Goal: Transaction & Acquisition: Purchase product/service

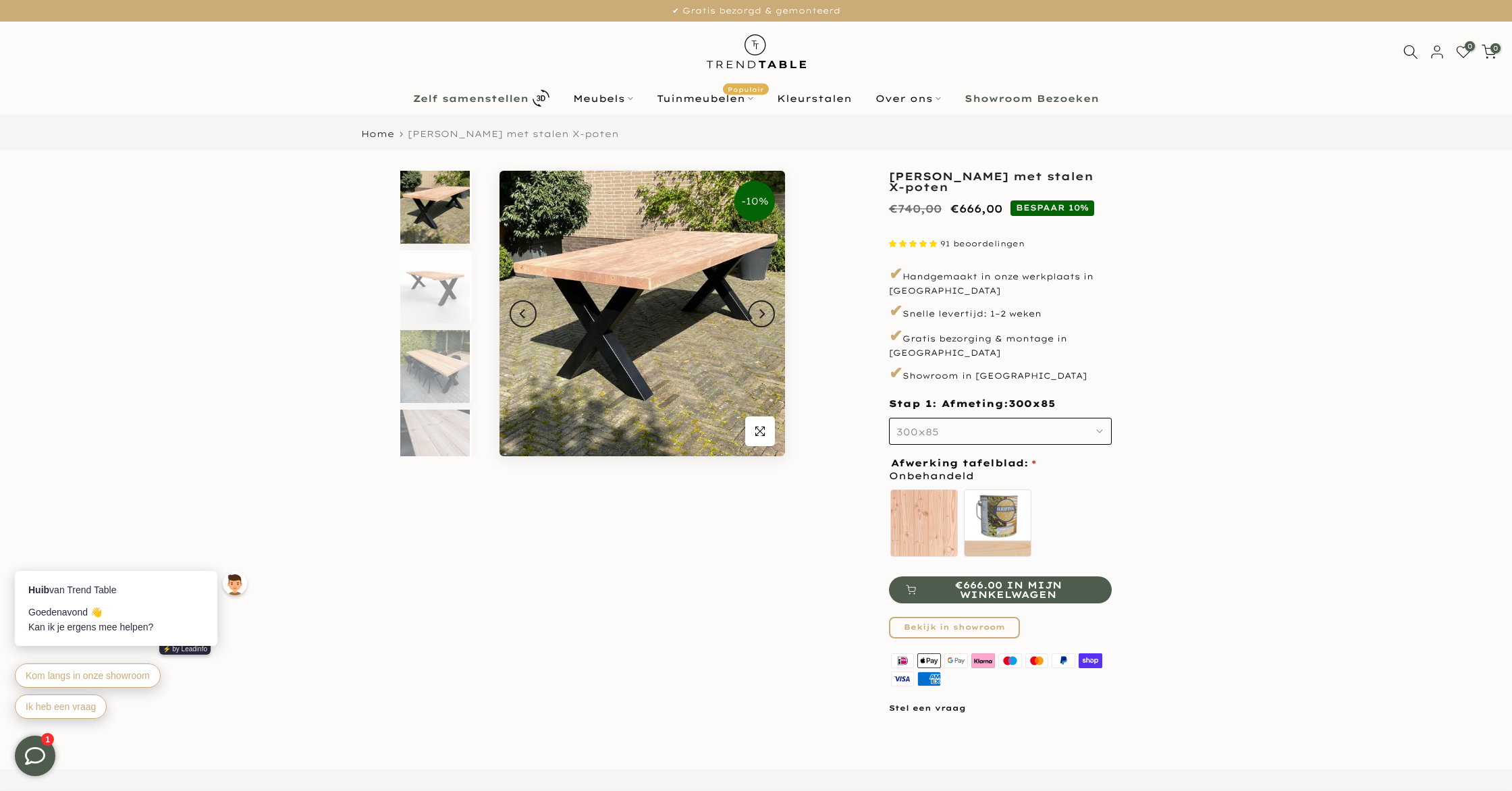
click at [442, 89] on link "Zelf samenstellen" at bounding box center [481, 98] width 160 height 23
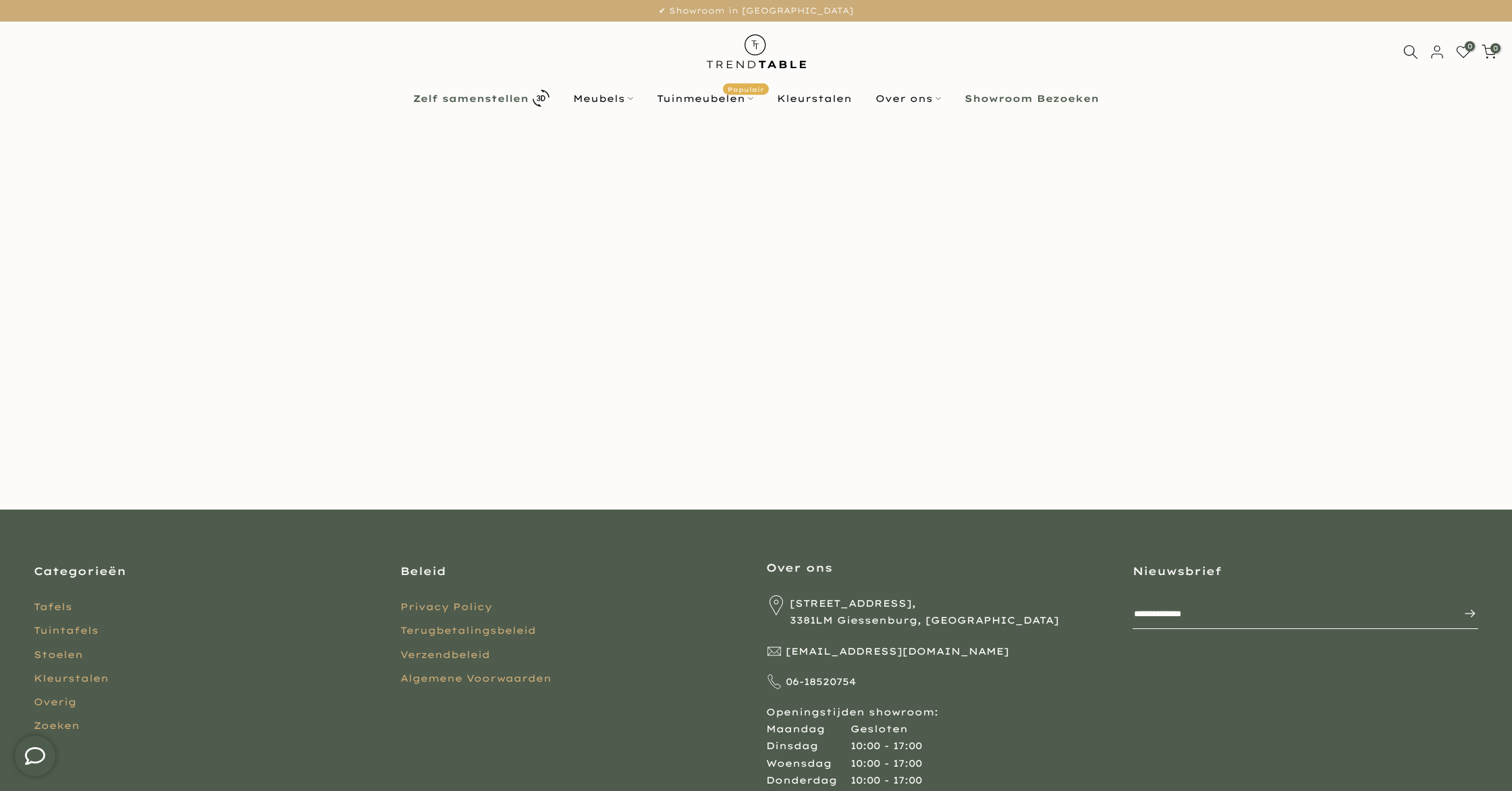
click at [500, 95] on b "Zelf samenstellen" at bounding box center [470, 99] width 115 height 10
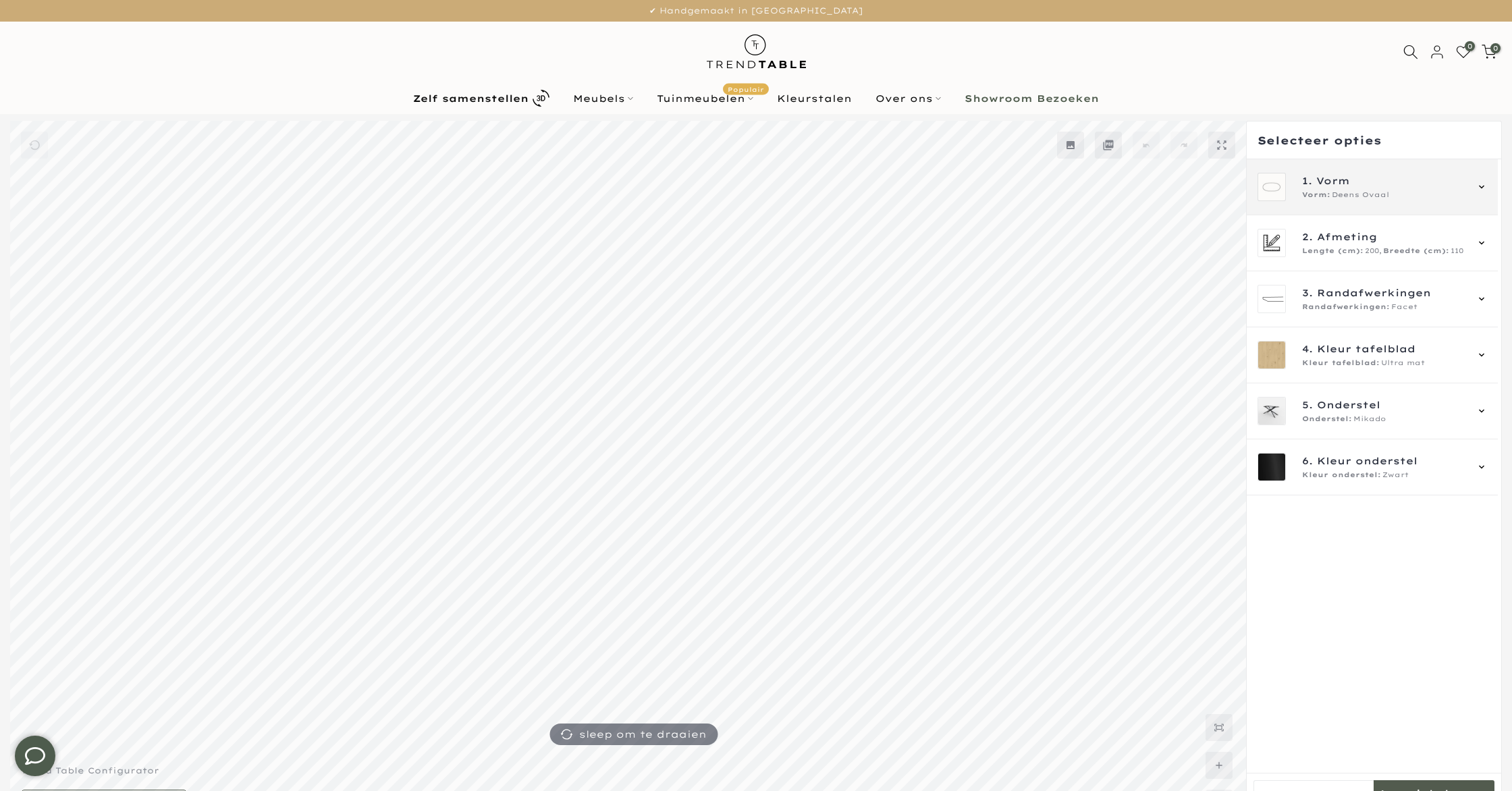
click at [1351, 186] on span "1. Vorm" at bounding box center [1384, 180] width 164 height 15
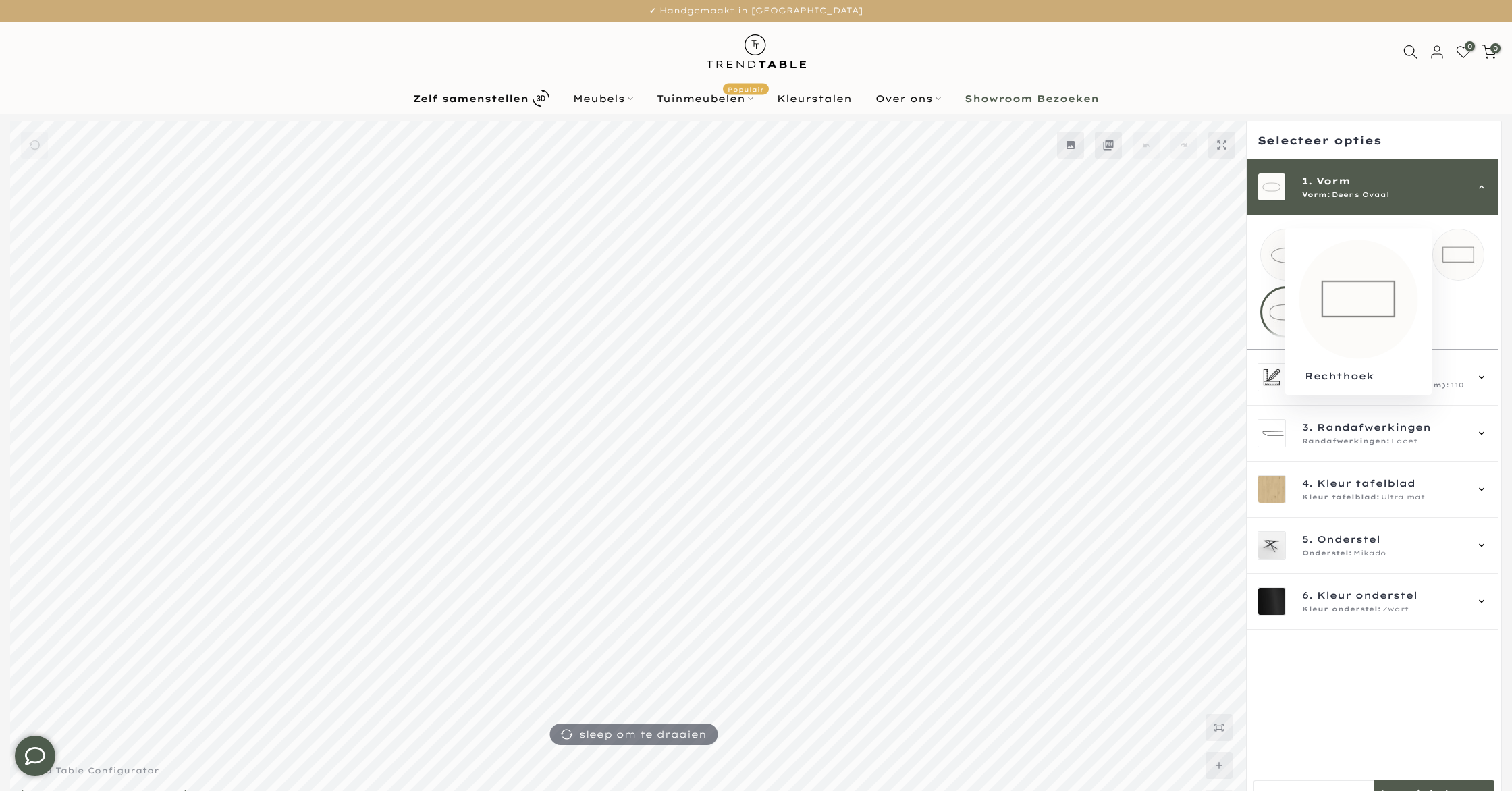
click at [1458, 245] on mmq-loader at bounding box center [1459, 255] width 50 height 50
click at [1396, 372] on div "2. Afmeting Lengte (cm): 200, Breedte (cm): 110" at bounding box center [1372, 378] width 251 height 56
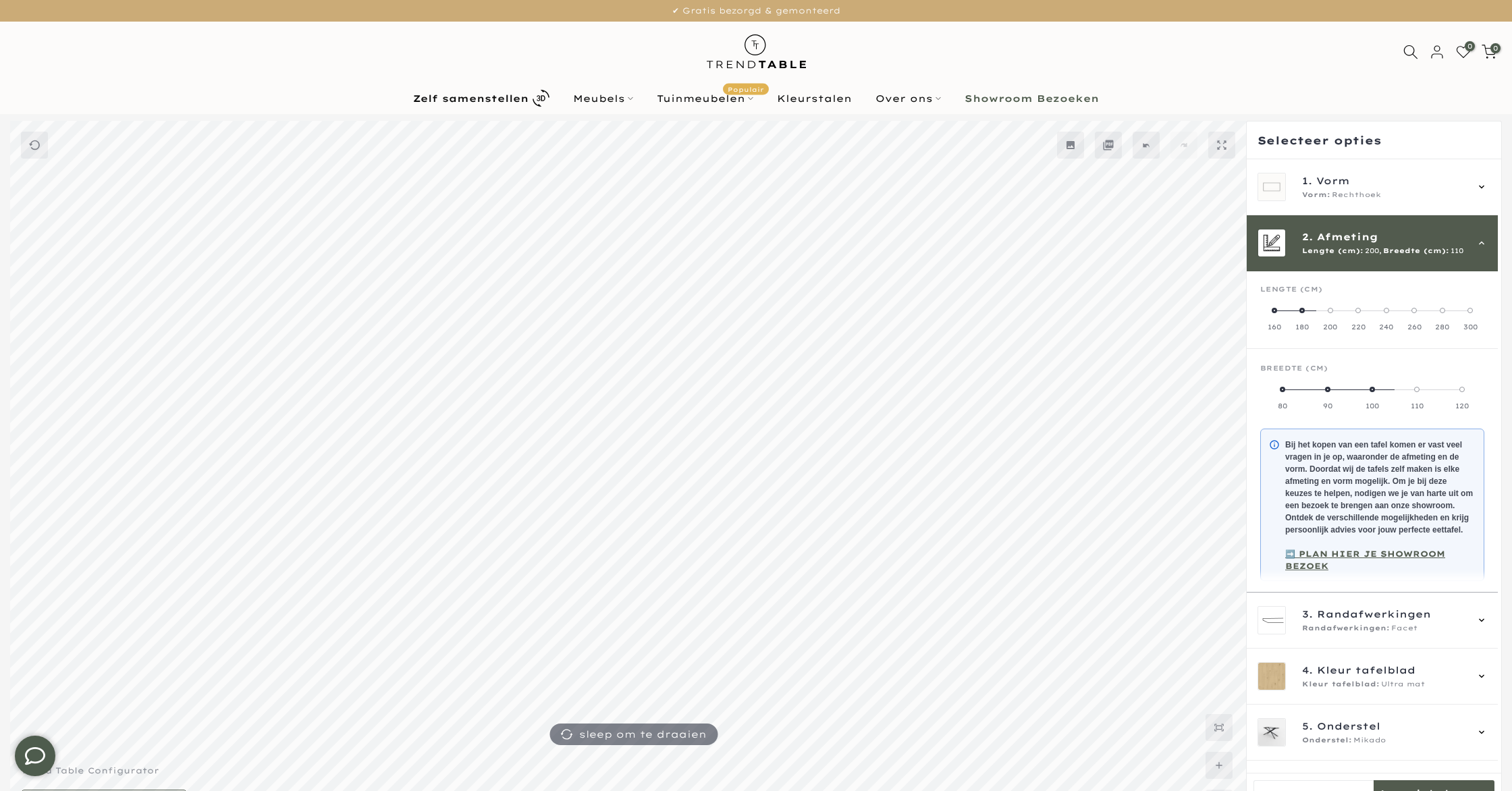
scroll to position [56, 0]
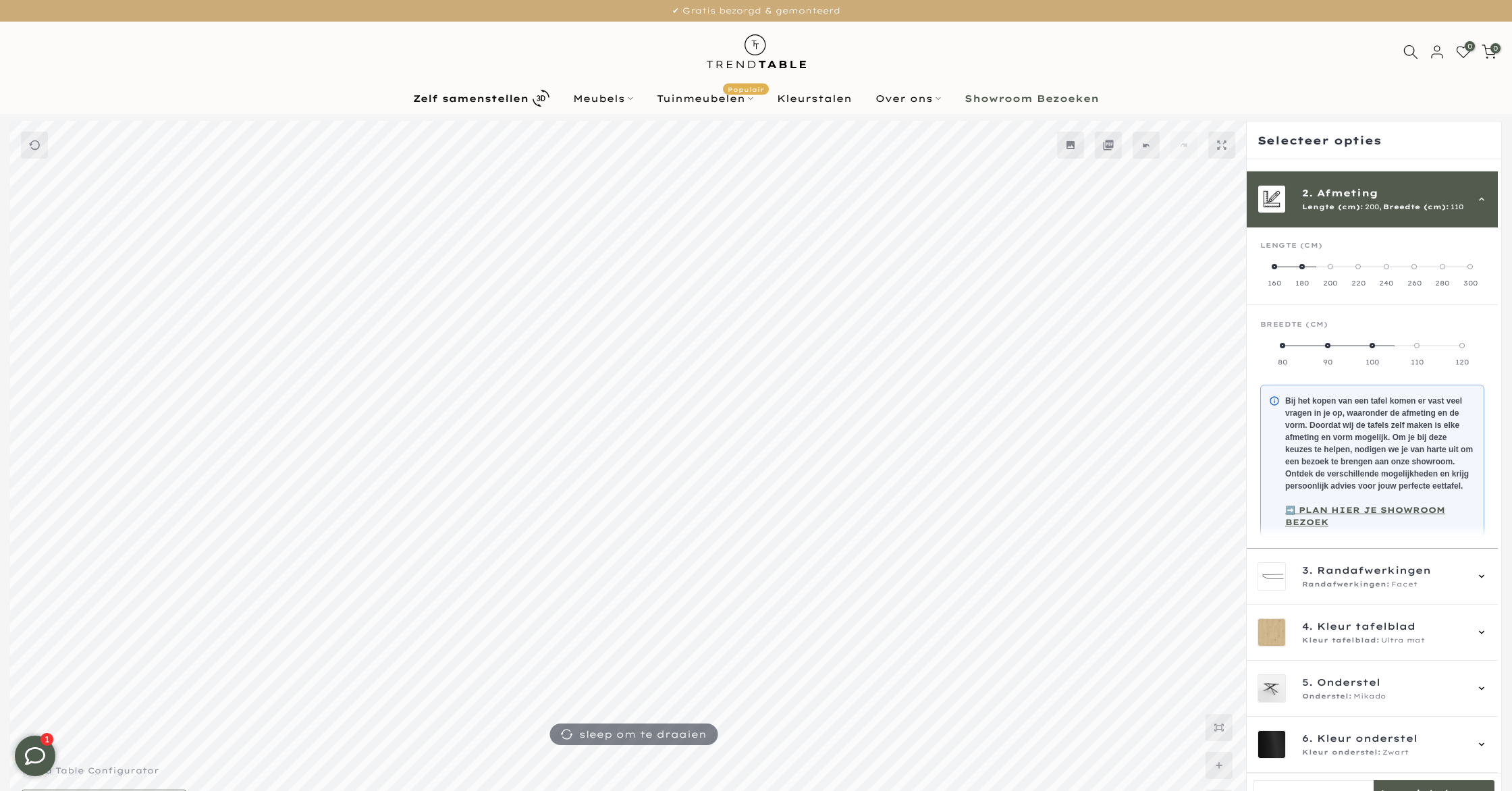
click at [1479, 261] on label "300" at bounding box center [1470, 275] width 28 height 27
drag, startPoint x: 1377, startPoint y: 330, endPoint x: 1360, endPoint y: 333, distance: 17.3
click at [1368, 341] on label "110" at bounding box center [1373, 354] width 45 height 27
drag, startPoint x: 1329, startPoint y: 334, endPoint x: 1285, endPoint y: 333, distance: 44.0
click at [1285, 341] on mmq-radio-scale at bounding box center [1373, 354] width 225 height 27
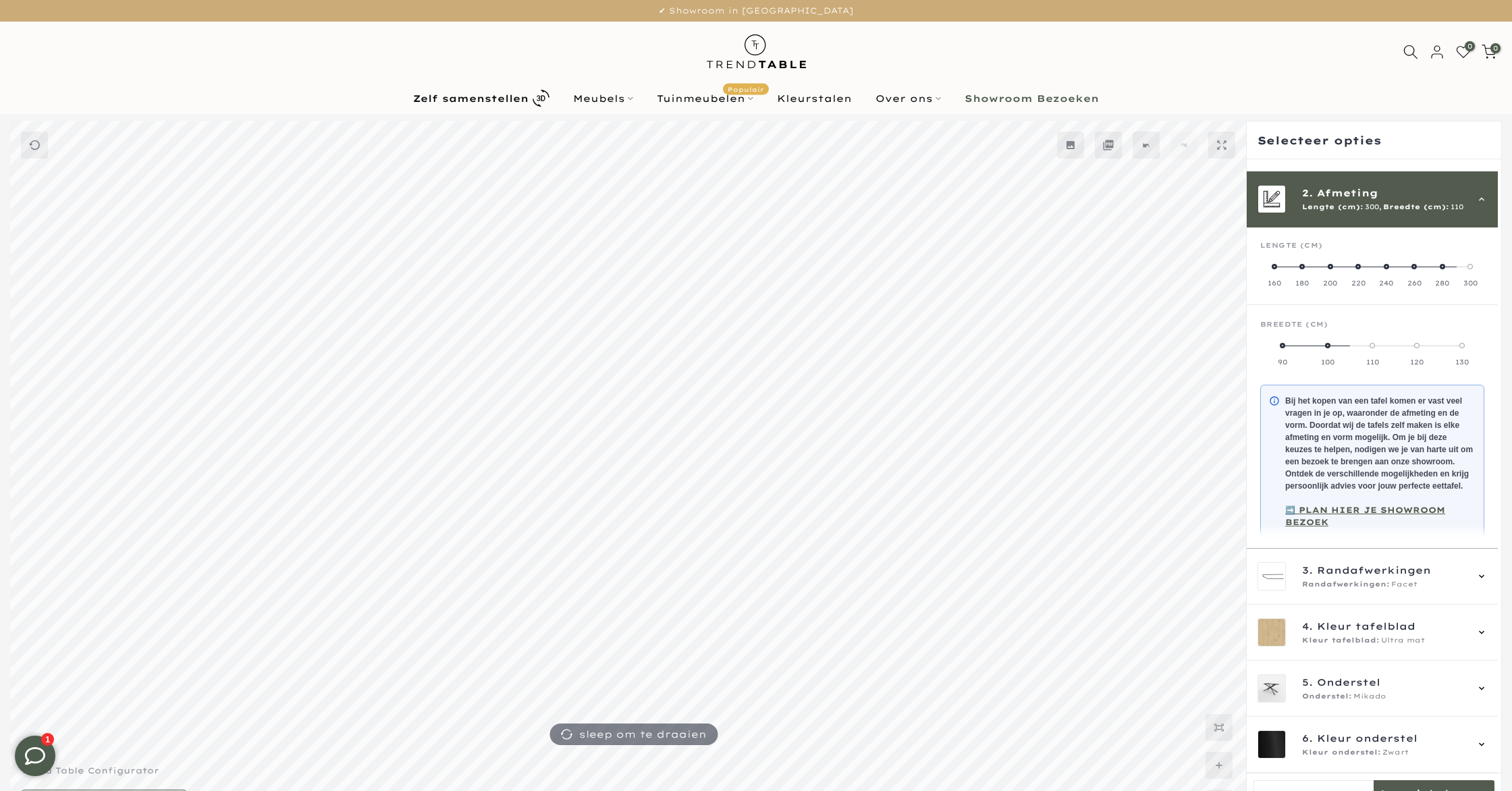
click at [1285, 343] on span at bounding box center [1283, 346] width 6 height 6
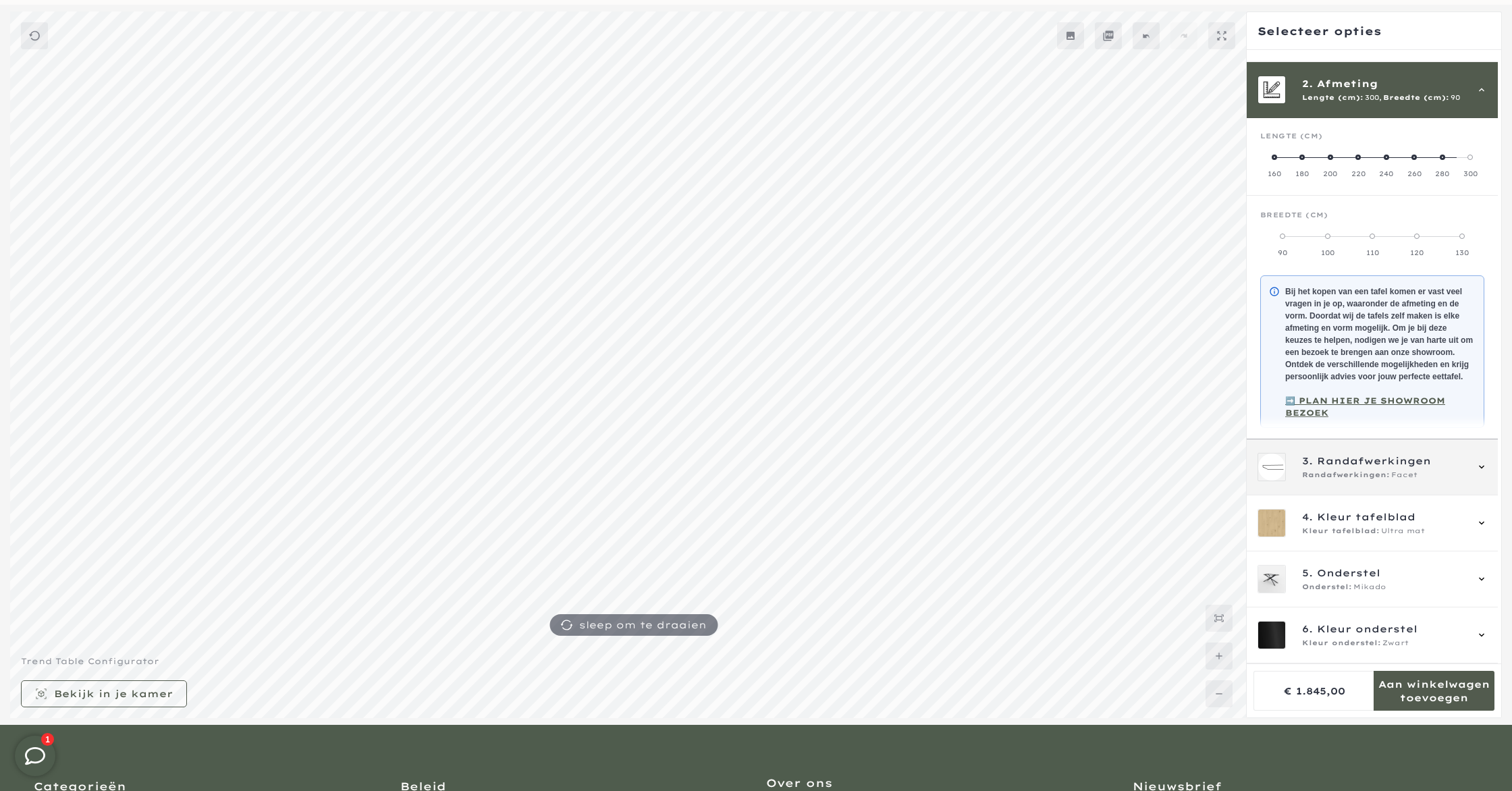
scroll to position [115, 0]
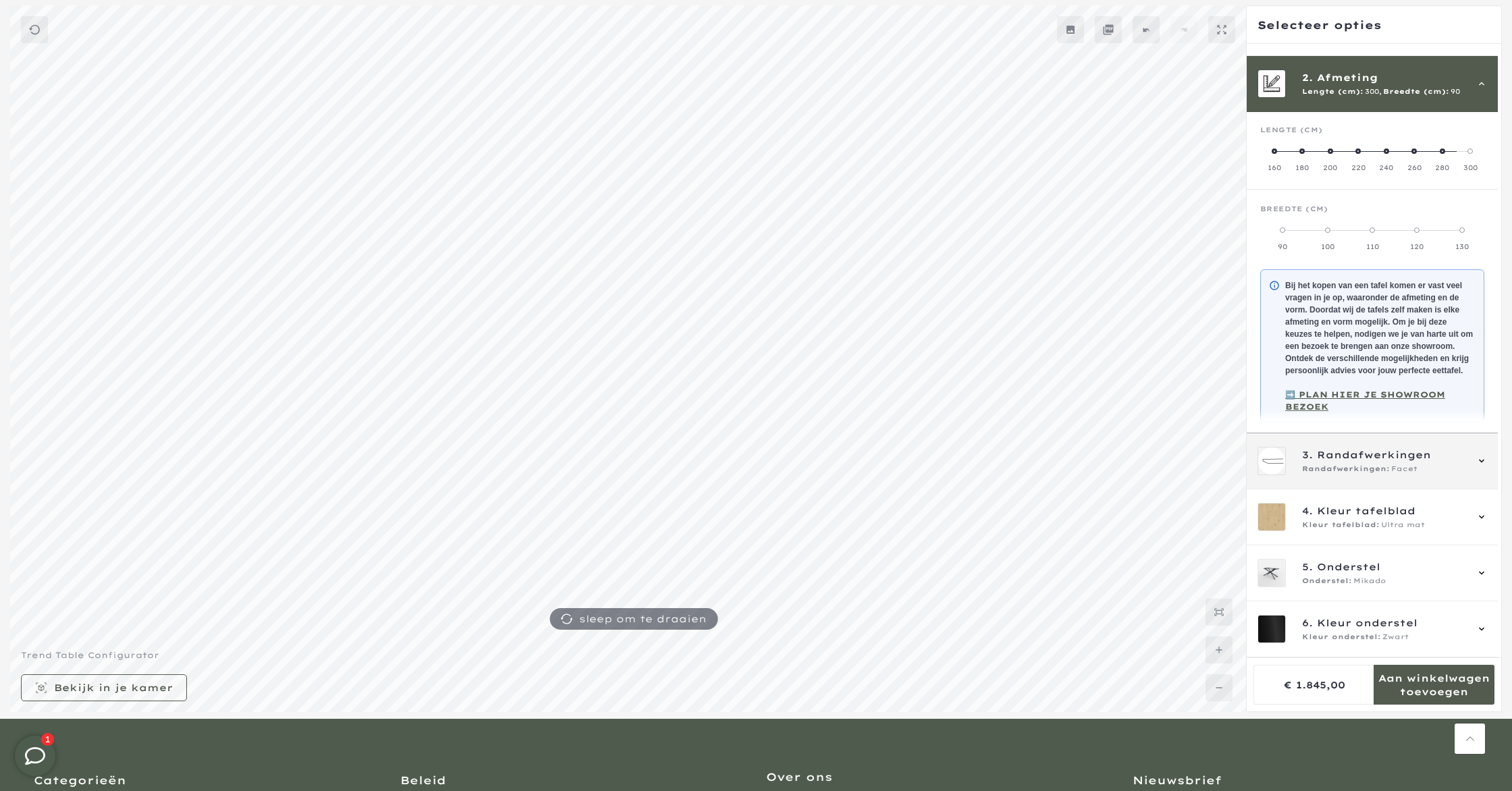
click at [1343, 466] on span "Randafwerkingen:" at bounding box center [1346, 469] width 88 height 11
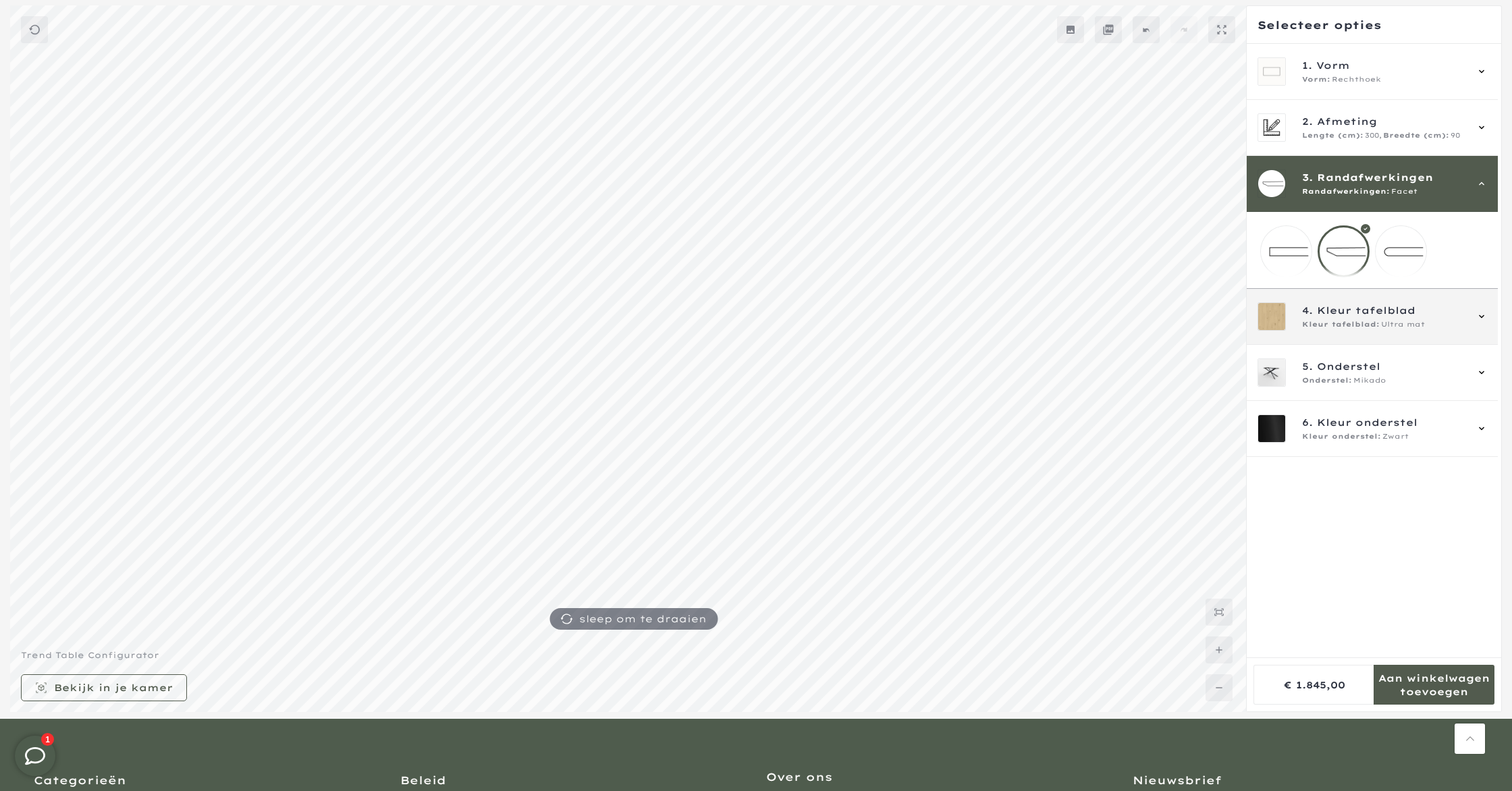
click at [1338, 319] on span "Kleur tafelblad" at bounding box center [1367, 310] width 99 height 15
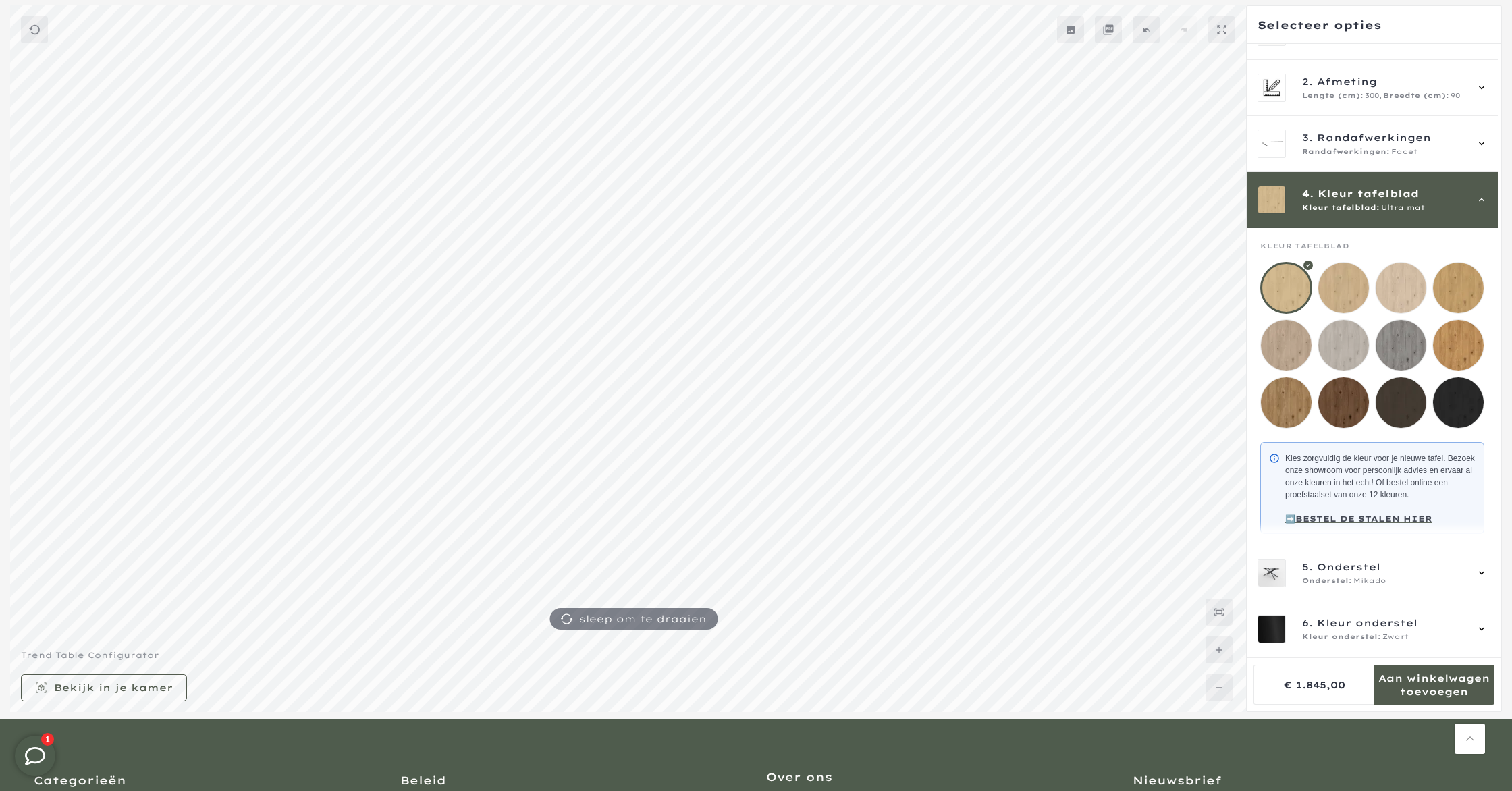
scroll to position [57, 0]
click at [1466, 320] on mmq-loader at bounding box center [1459, 346] width 50 height 50
click at [1364, 576] on span "Mikado" at bounding box center [1370, 581] width 32 height 11
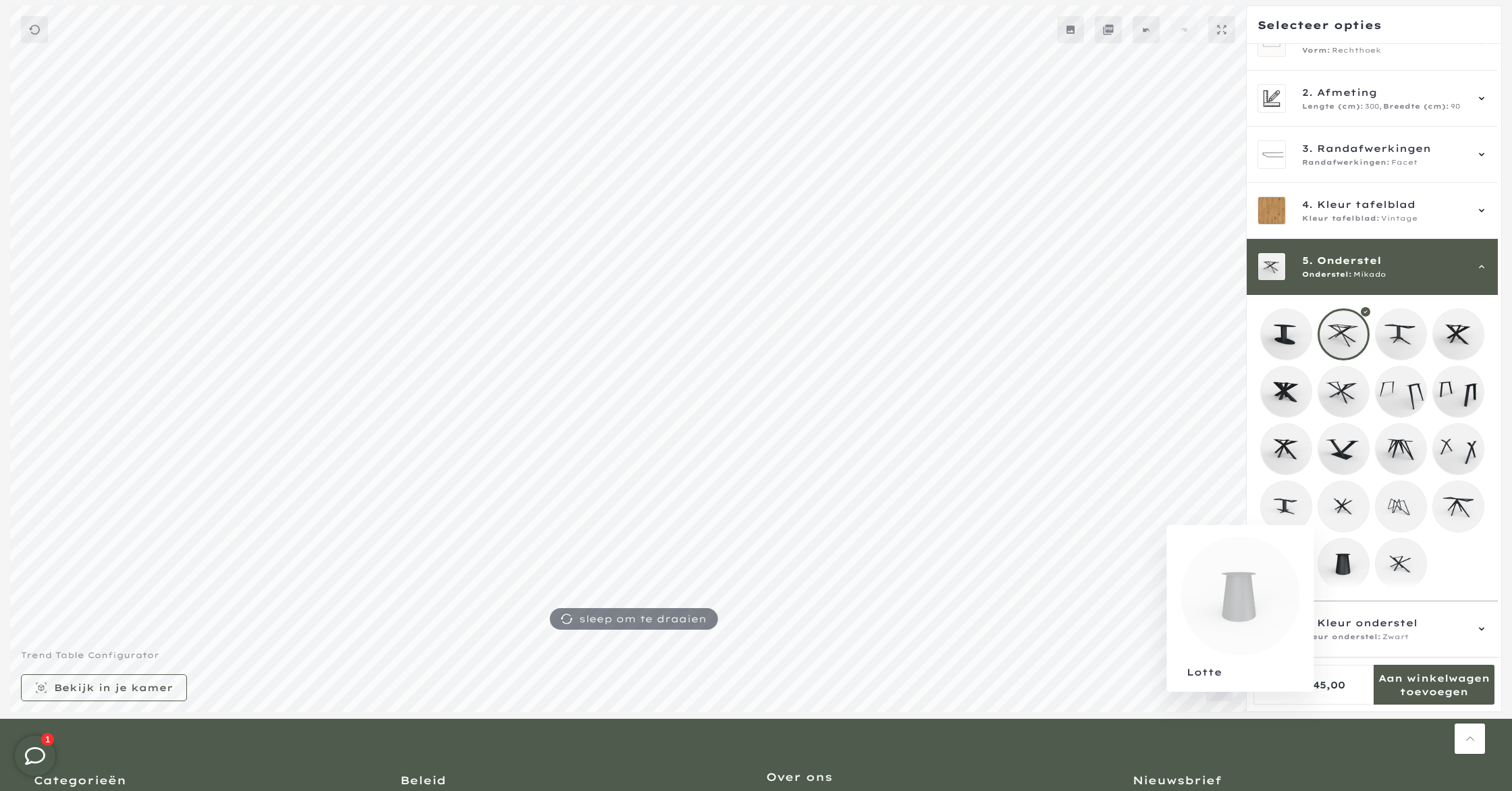
scroll to position [48, 0]
click at [1457, 370] on mmq-loader at bounding box center [1459, 392] width 50 height 50
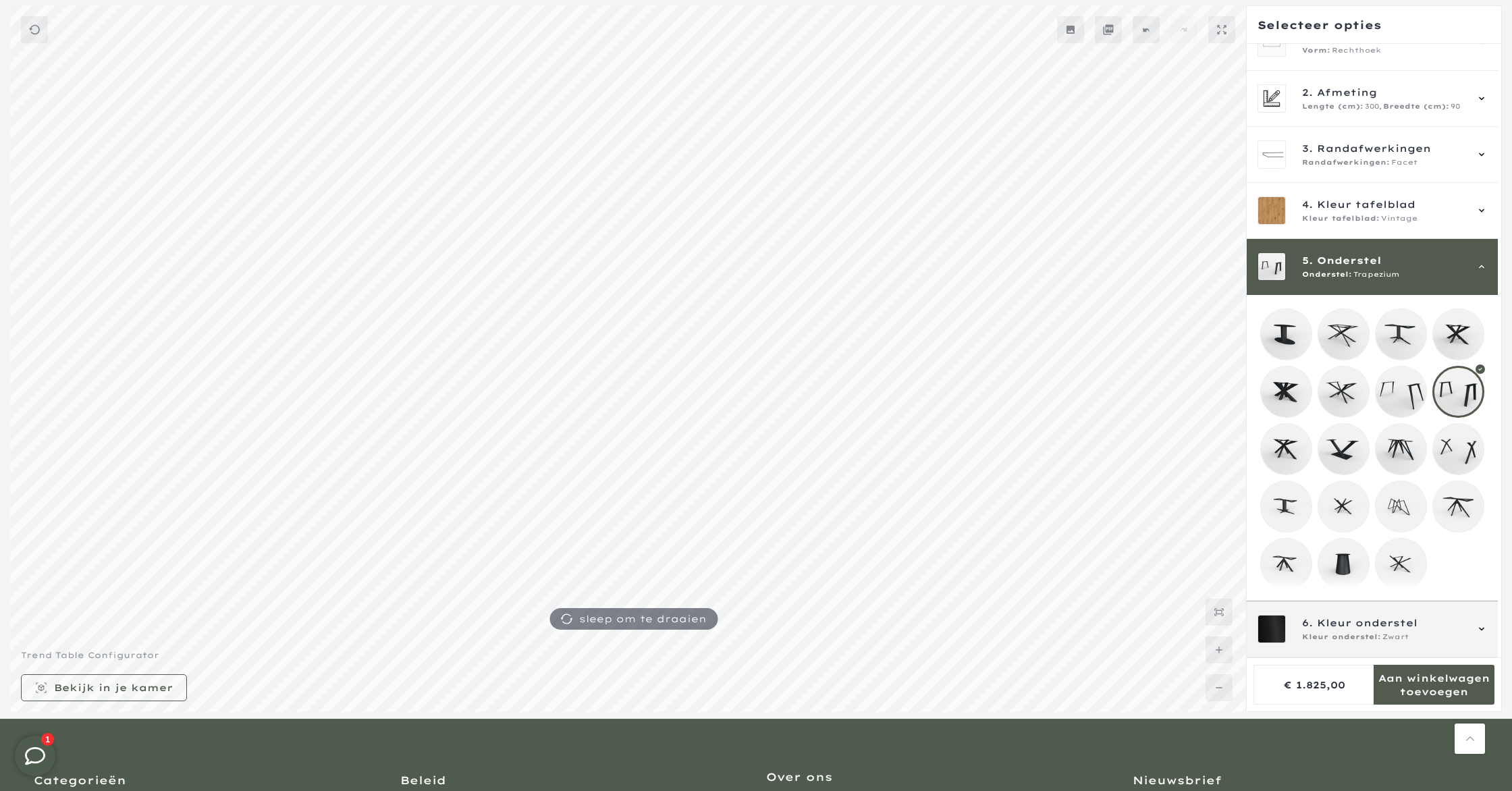
click at [1457, 618] on span "6. Kleur onderstel" at bounding box center [1384, 623] width 164 height 15
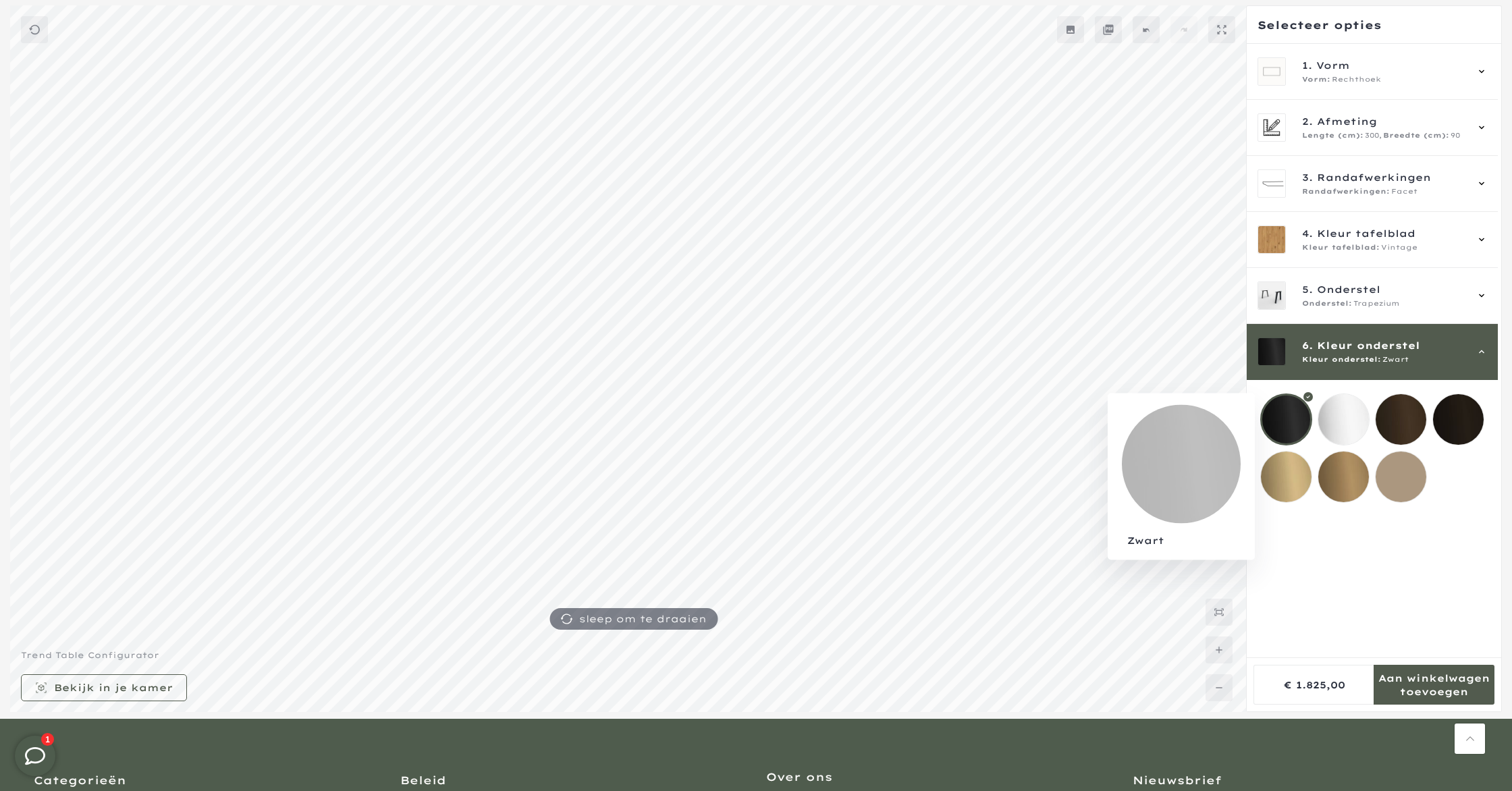
click at [1287, 423] on div at bounding box center [1286, 420] width 52 height 52
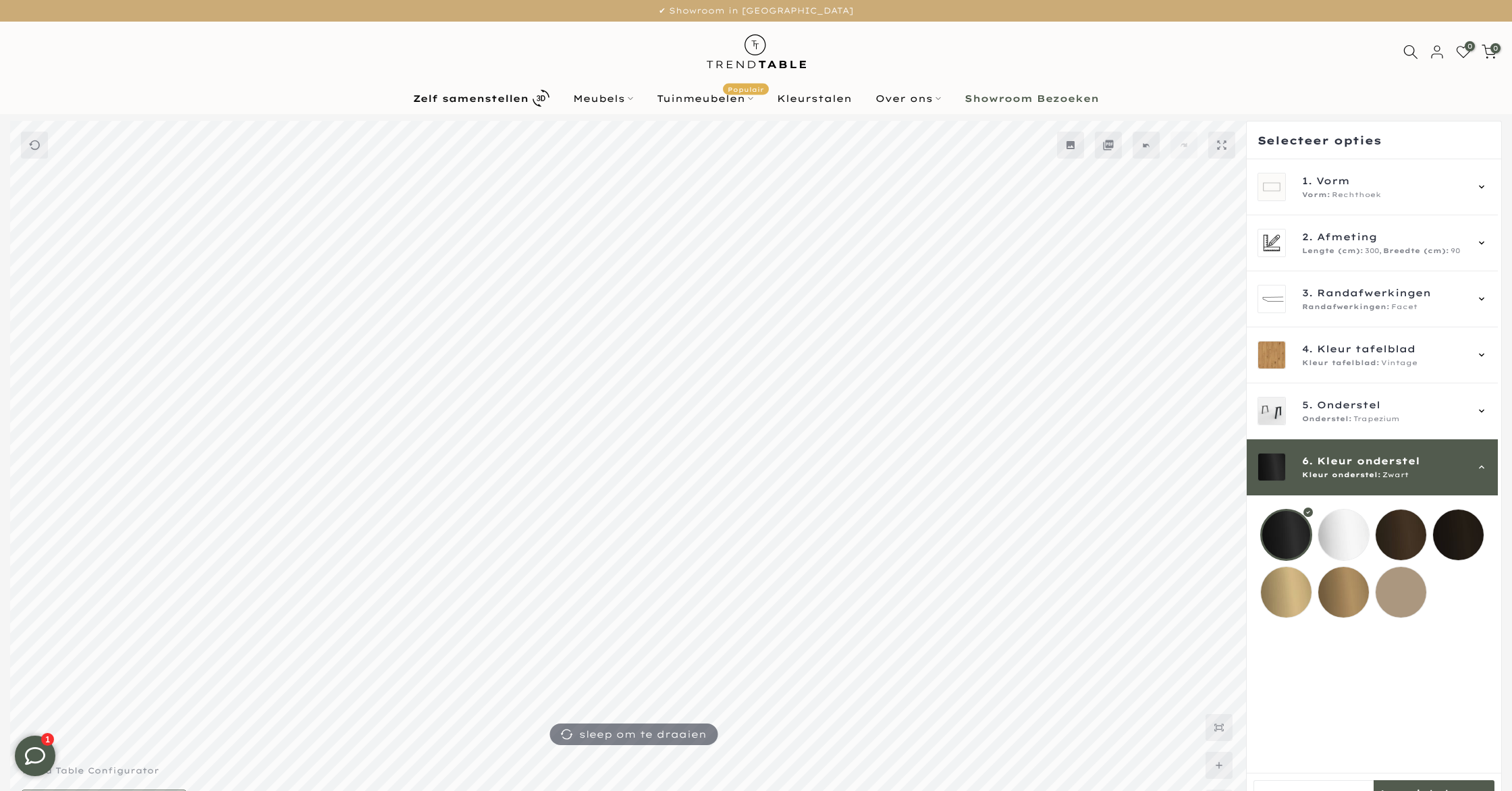
scroll to position [115, 0]
